Goal: Find specific page/section: Find specific page/section

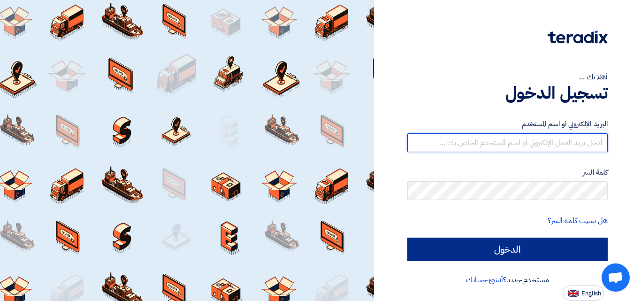
type input "[EMAIL_ADDRESS][DOMAIN_NAME]"
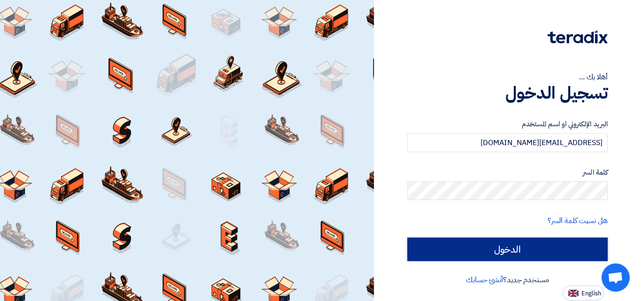
click at [462, 252] on input "الدخول" at bounding box center [507, 248] width 200 height 23
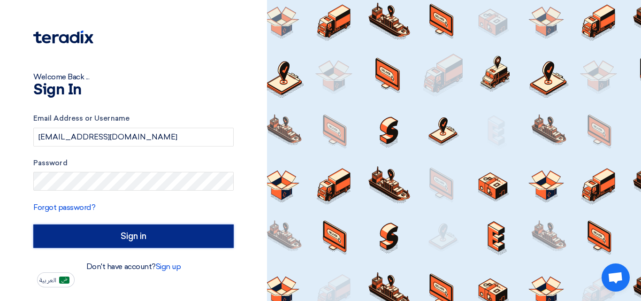
type input "Sign in"
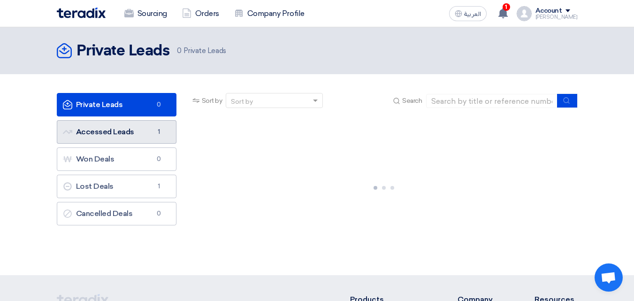
click at [157, 132] on span "1" at bounding box center [158, 131] width 11 height 9
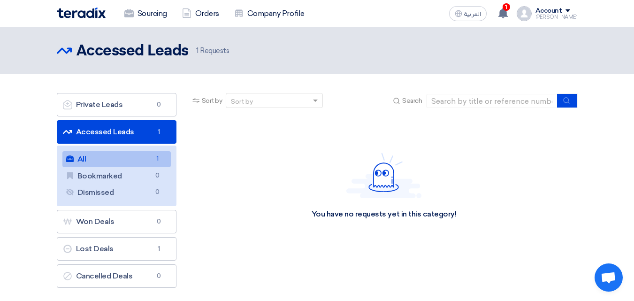
click at [89, 158] on link "All All 1" at bounding box center [116, 159] width 108 height 16
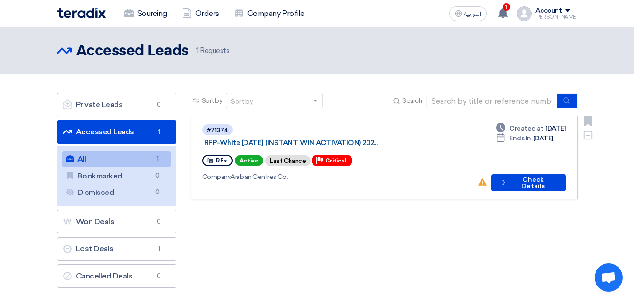
click at [338, 138] on link "RFP-White [DATE] (INSTANT WIN ACTIVATION) 202..." at bounding box center [321, 142] width 235 height 8
